Goal: Information Seeking & Learning: Check status

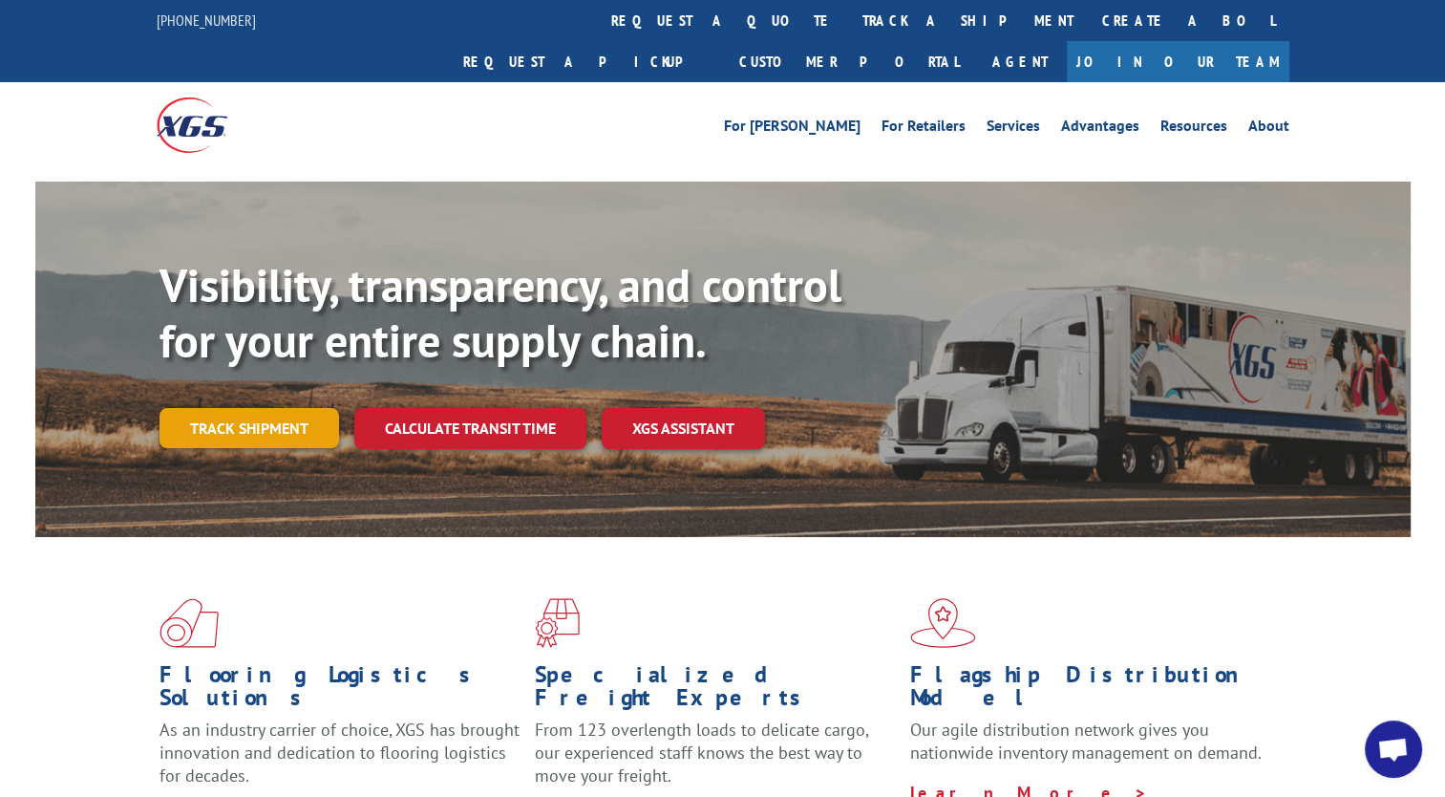
click at [231, 408] on link "Track shipment" at bounding box center [250, 428] width 180 height 40
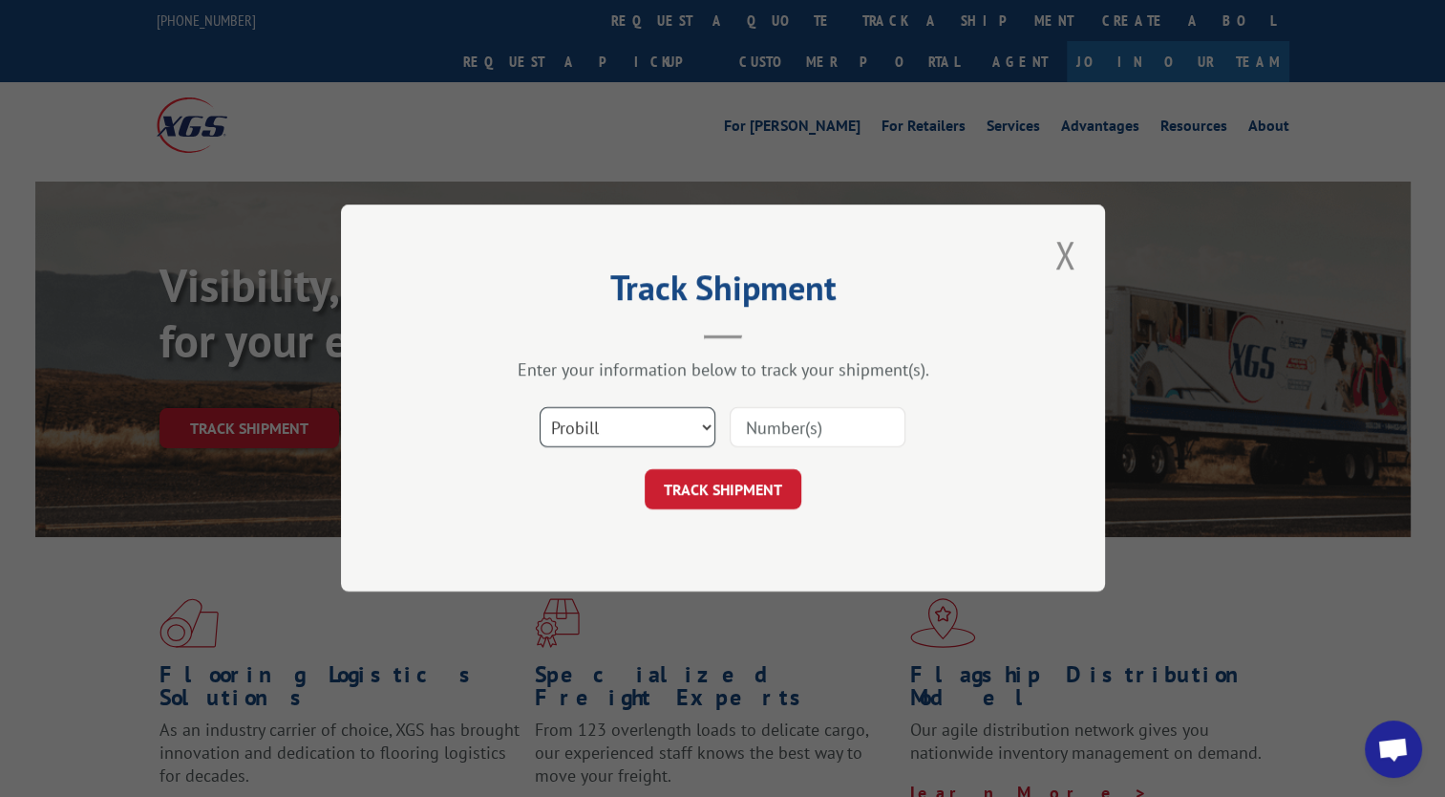
click at [669, 434] on select "Select category... Probill BOL PO" at bounding box center [628, 428] width 176 height 40
select select "bol"
click at [540, 408] on select "Select category... Probill BOL PO" at bounding box center [628, 428] width 176 height 40
click at [806, 425] on input at bounding box center [818, 428] width 176 height 40
paste input "TFD-039222.A"
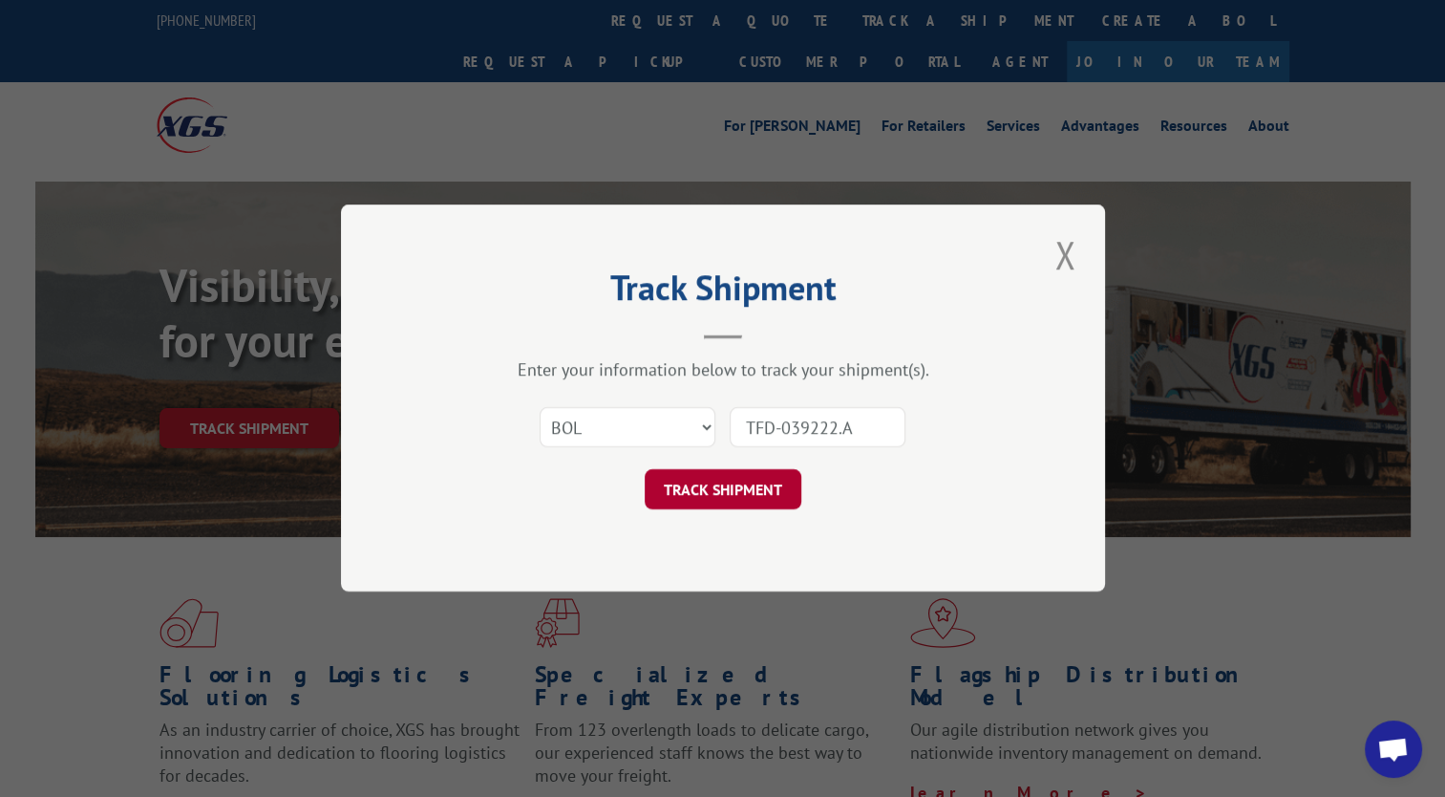
type input "TFD-039222.A"
click at [700, 489] on button "TRACK SHIPMENT" at bounding box center [723, 490] width 157 height 40
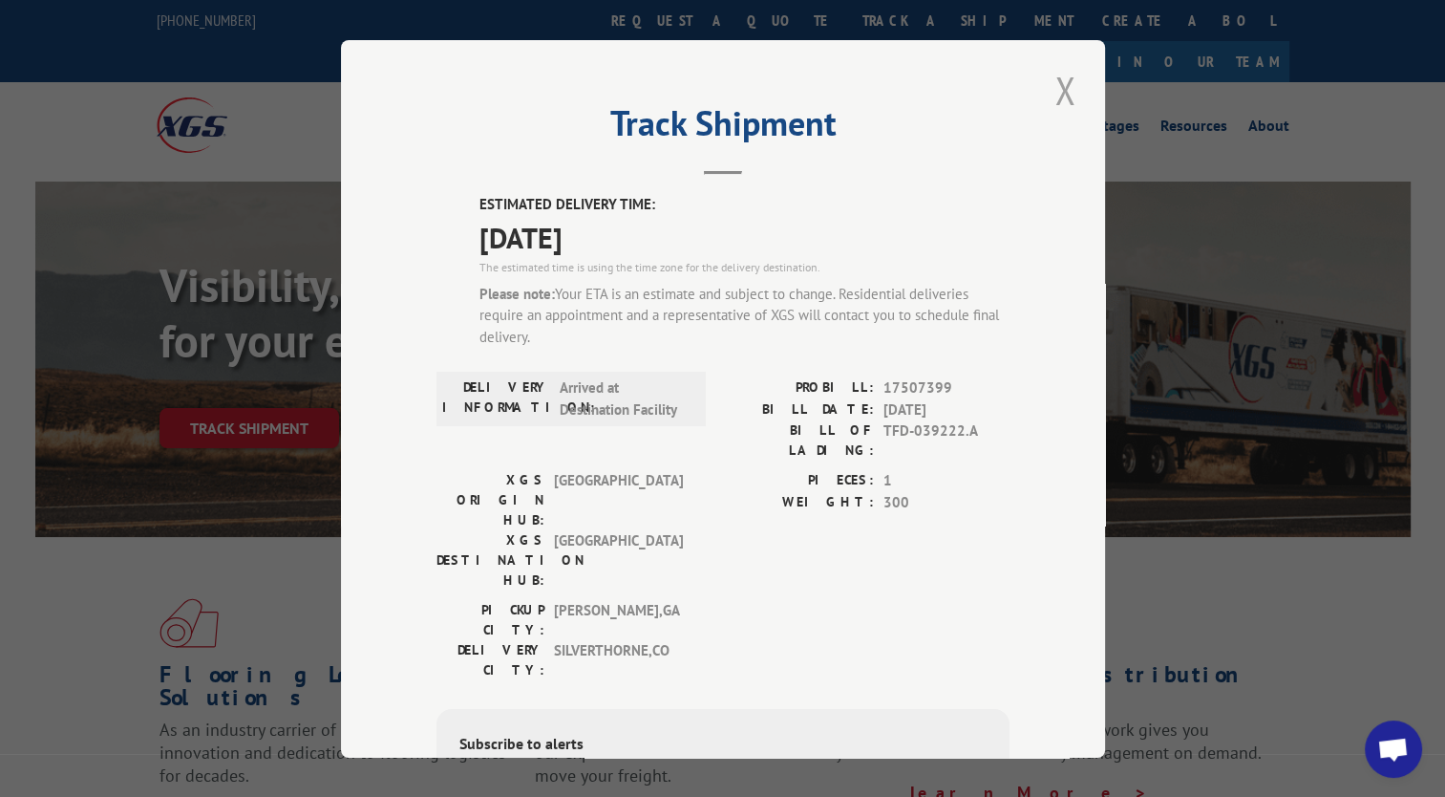
click at [1051, 98] on button "Close modal" at bounding box center [1065, 90] width 32 height 53
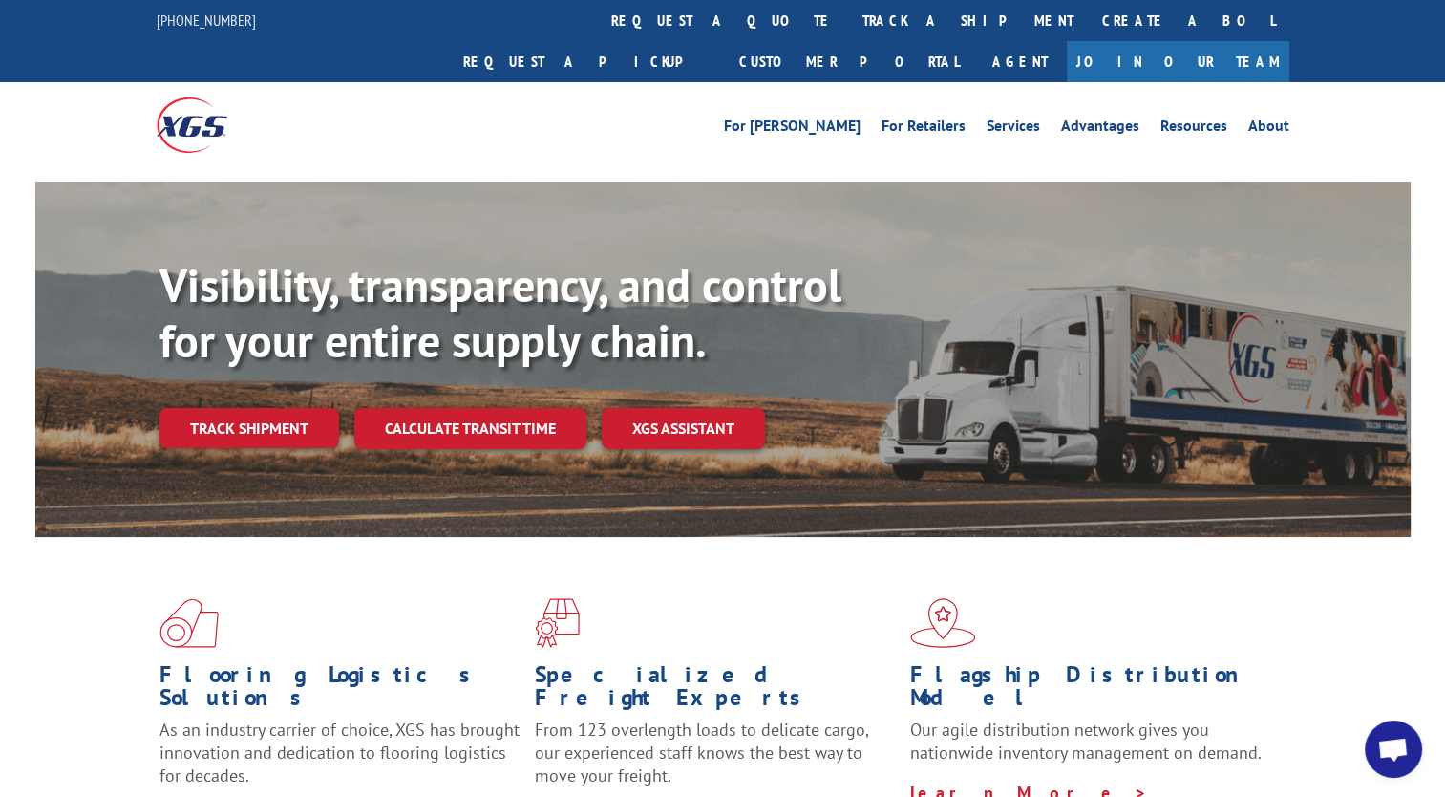
drag, startPoint x: 225, startPoint y: 386, endPoint x: 237, endPoint y: 386, distance: 11.5
click at [225, 408] on link "Track shipment" at bounding box center [250, 428] width 180 height 40
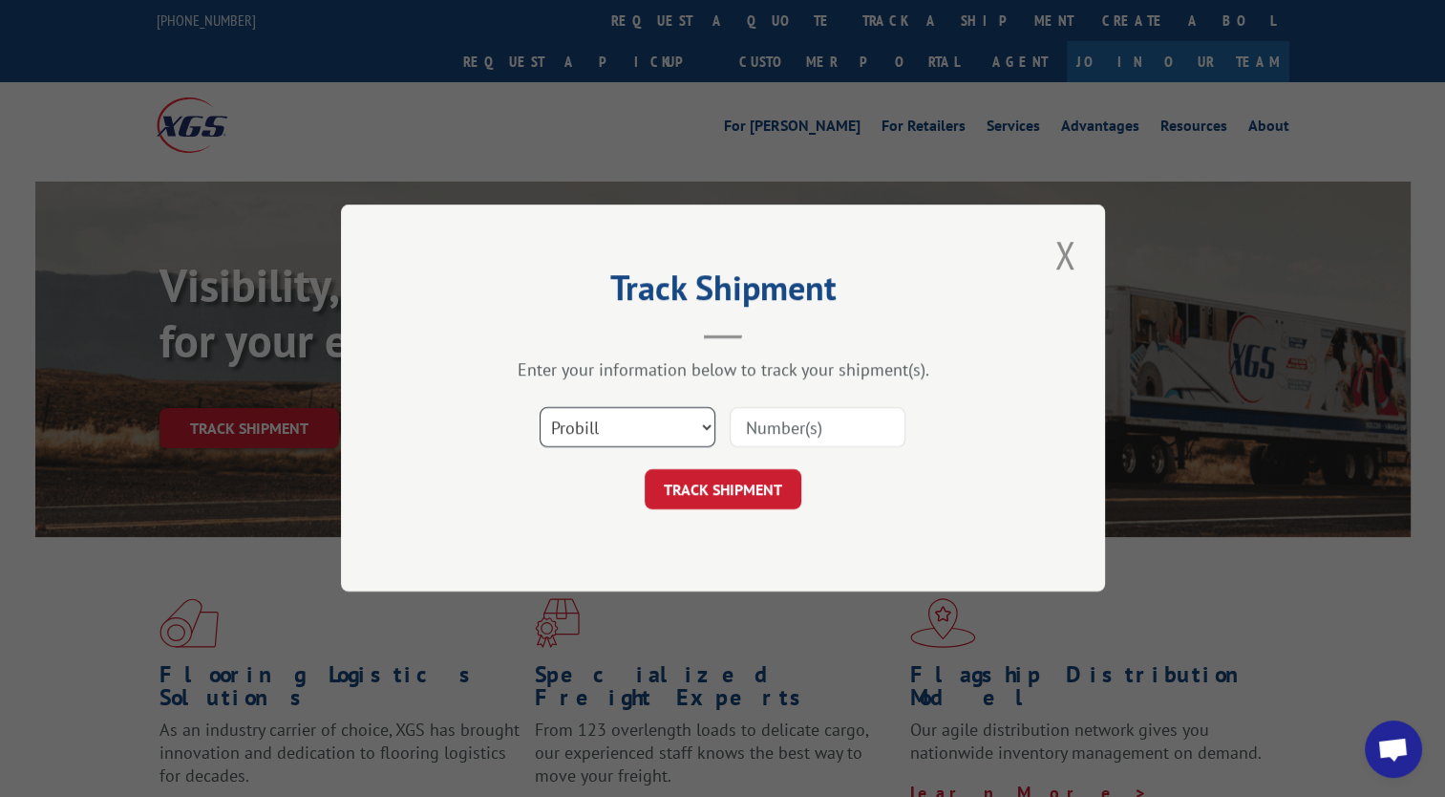
click at [654, 418] on select "Select category... Probill BOL PO" at bounding box center [628, 428] width 176 height 40
select select "bol"
click at [540, 408] on select "Select category... Probill BOL PO" at bounding box center [628, 428] width 176 height 40
click at [808, 436] on input at bounding box center [818, 428] width 176 height 40
paste input "TFD-039222.A"
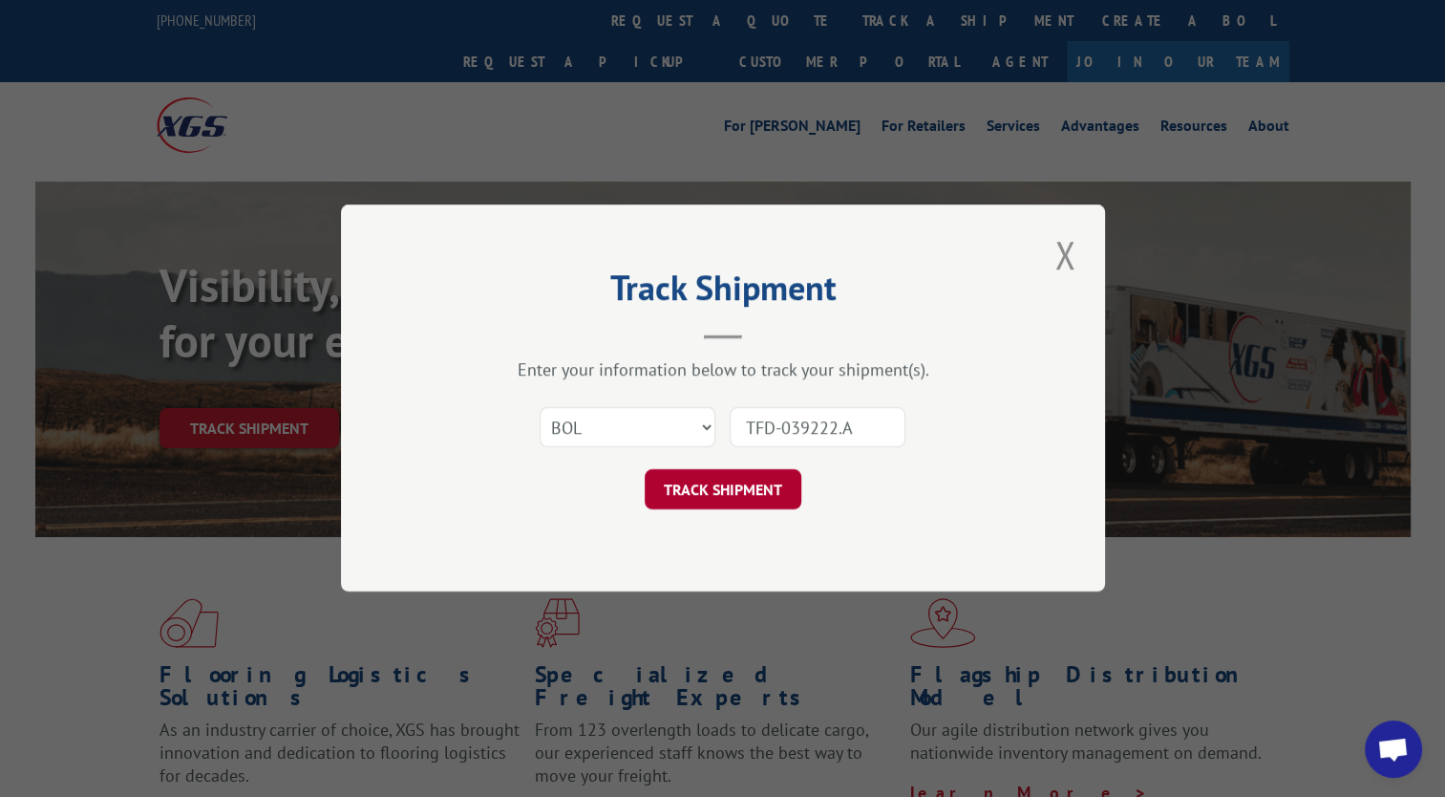
type input "TFD-039222.A"
click at [757, 487] on button "TRACK SHIPMENT" at bounding box center [723, 490] width 157 height 40
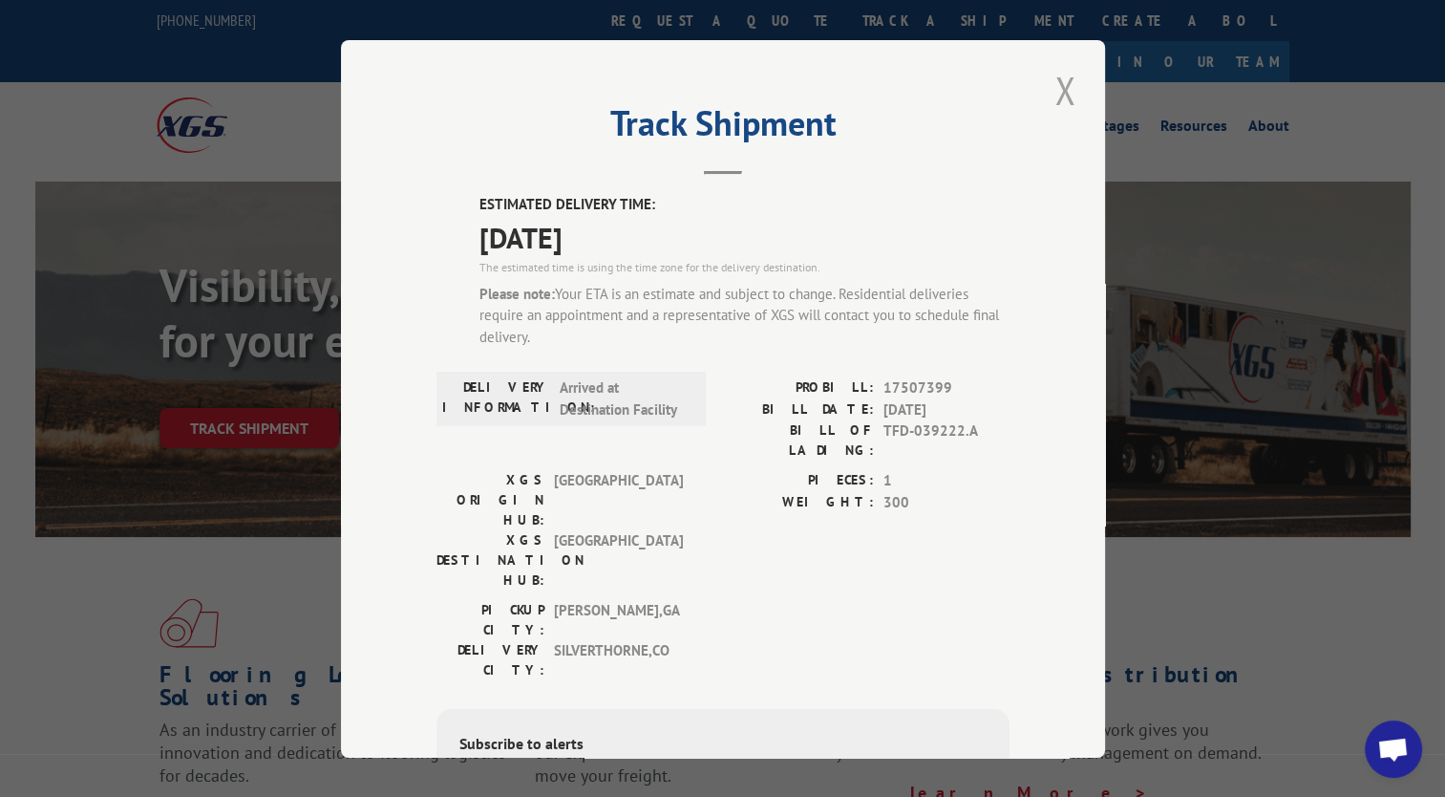
click at [1060, 94] on button "Close modal" at bounding box center [1065, 90] width 32 height 53
